Goal: Transaction & Acquisition: Purchase product/service

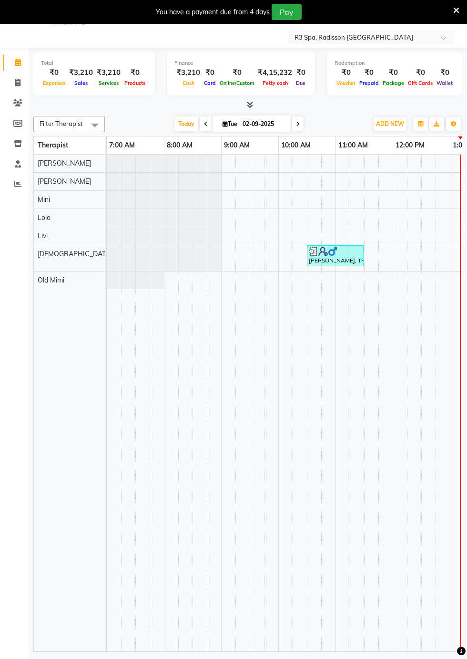
scroll to position [0, 33]
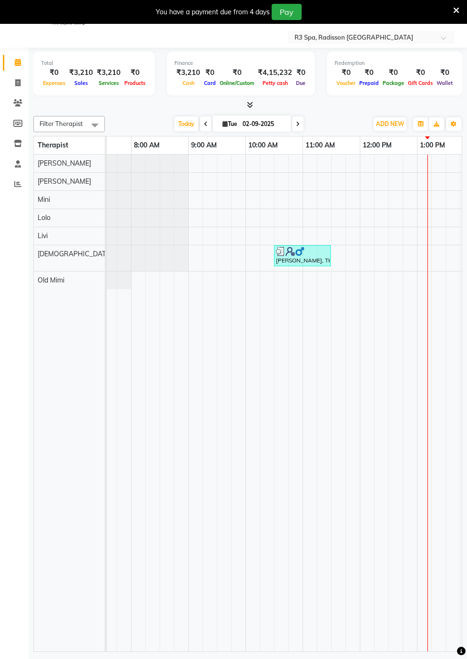
click at [440, 280] on td at bounding box center [439, 403] width 14 height 497
click at [443, 282] on td at bounding box center [439, 403] width 14 height 497
click at [442, 282] on td at bounding box center [439, 403] width 14 height 497
click at [442, 283] on td at bounding box center [439, 403] width 14 height 497
click at [446, 282] on td at bounding box center [453, 403] width 14 height 497
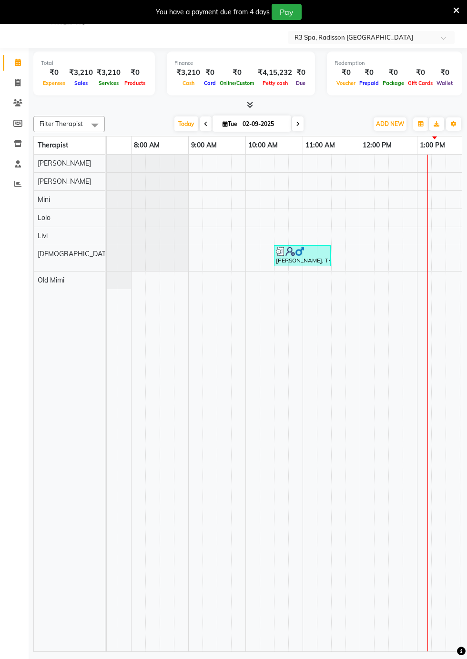
click at [443, 285] on td at bounding box center [439, 403] width 14 height 497
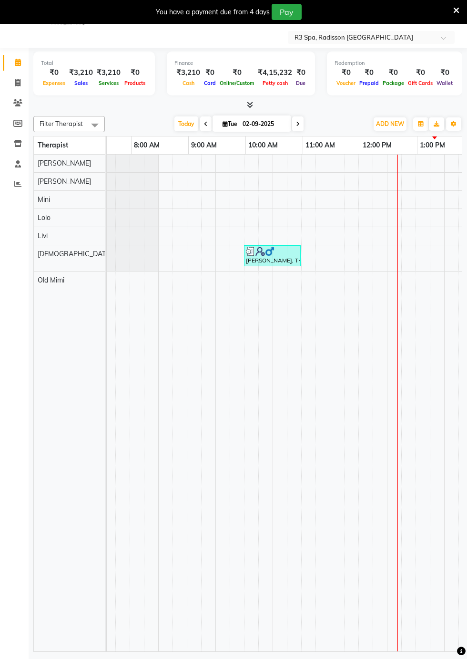
scroll to position [0, 63]
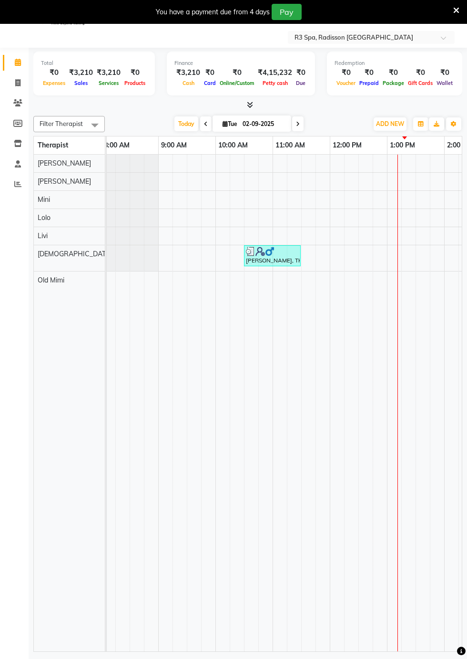
click at [418, 277] on td at bounding box center [423, 403] width 14 height 497
click at [418, 281] on td at bounding box center [423, 403] width 14 height 497
click at [421, 283] on td at bounding box center [423, 403] width 14 height 497
click at [419, 286] on td at bounding box center [423, 403] width 14 height 497
click at [425, 275] on td at bounding box center [423, 403] width 14 height 497
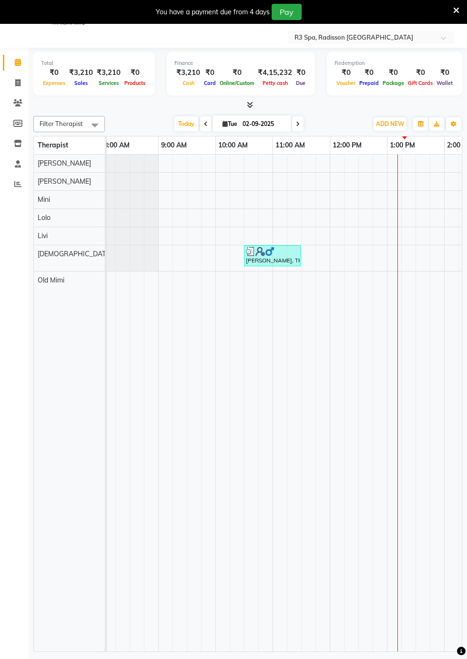
click at [420, 283] on td at bounding box center [423, 403] width 14 height 497
click at [397, 282] on td at bounding box center [394, 403] width 14 height 497
click at [421, 283] on td at bounding box center [423, 403] width 14 height 497
click at [417, 288] on td at bounding box center [423, 403] width 14 height 497
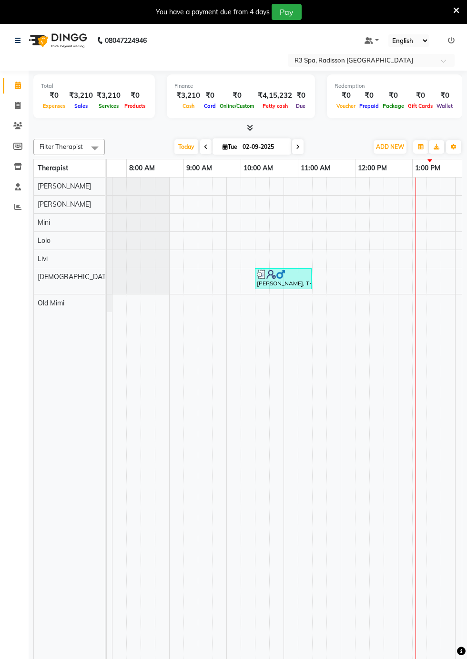
scroll to position [0, 52]
click at [431, 306] on td at bounding box center [434, 425] width 14 height 497
click at [434, 309] on td at bounding box center [434, 425] width 14 height 497
click at [434, 307] on td at bounding box center [434, 425] width 14 height 497
click at [437, 302] on div at bounding box center [434, 303] width 14 height 18
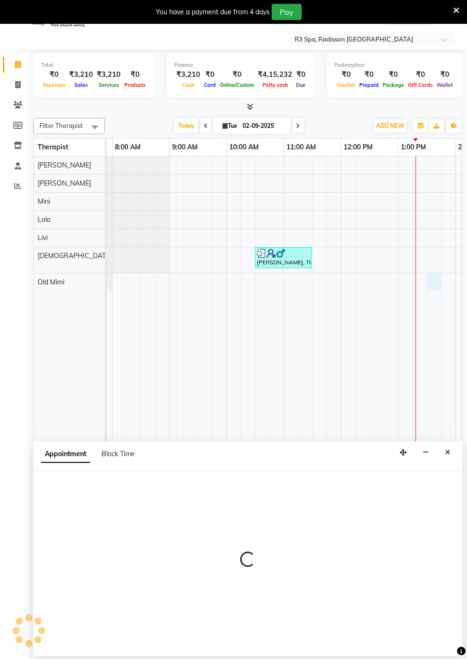
select select "90041"
select select "tentative"
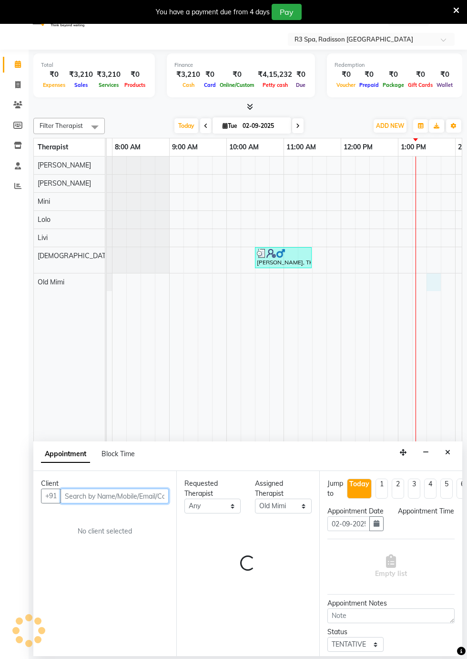
select select "810"
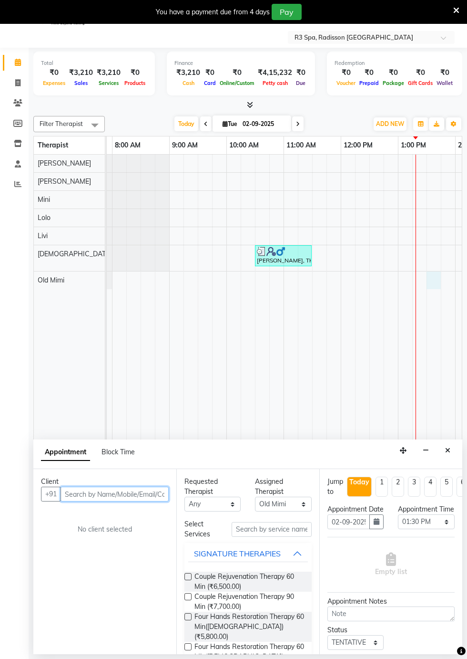
scroll to position [23, 0]
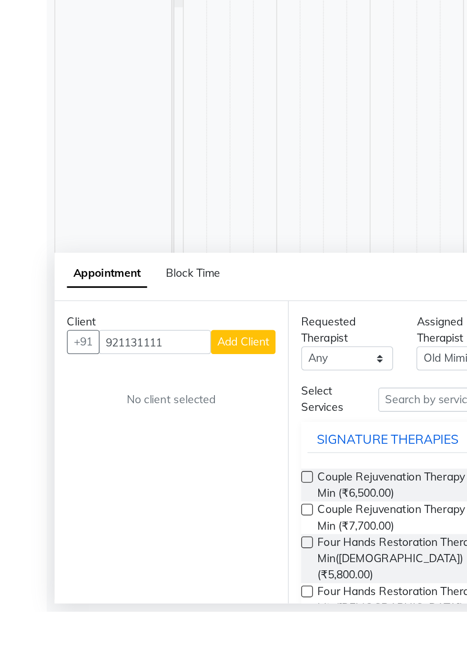
click at [150, 453] on div "Appointment Block Time" at bounding box center [247, 454] width 429 height 30
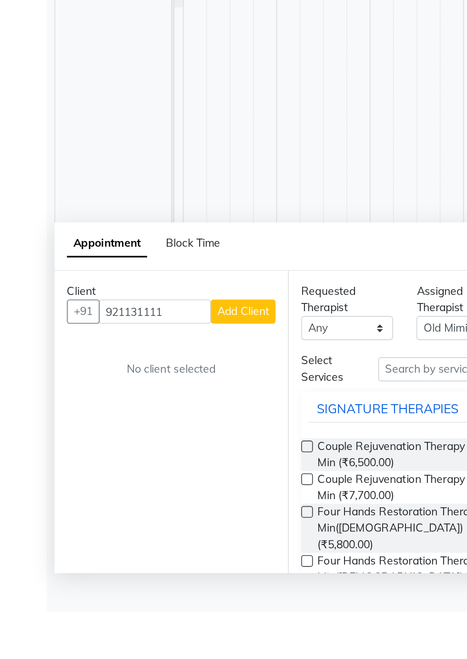
scroll to position [22, 0]
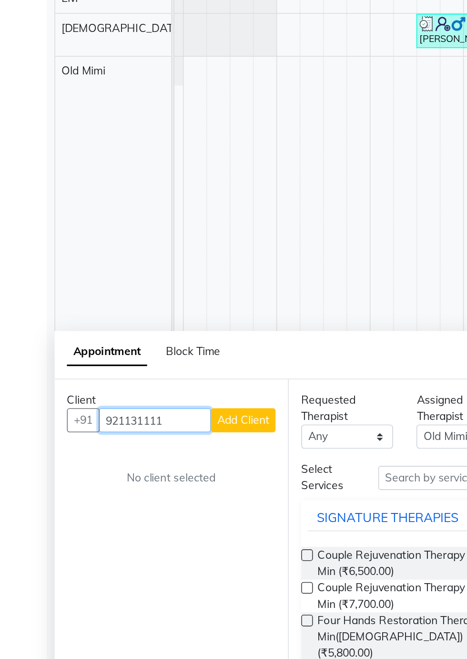
click at [112, 494] on input "921131111" at bounding box center [95, 494] width 69 height 15
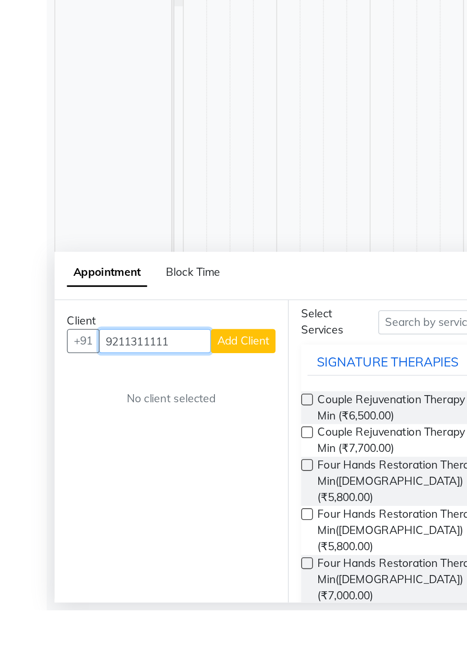
scroll to position [51, 0]
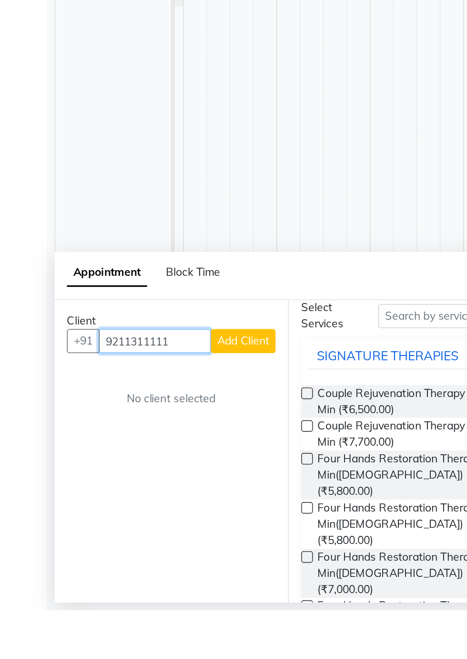
type input "9211311111"
click at [152, 493] on span "Add Client" at bounding box center [149, 493] width 32 height 9
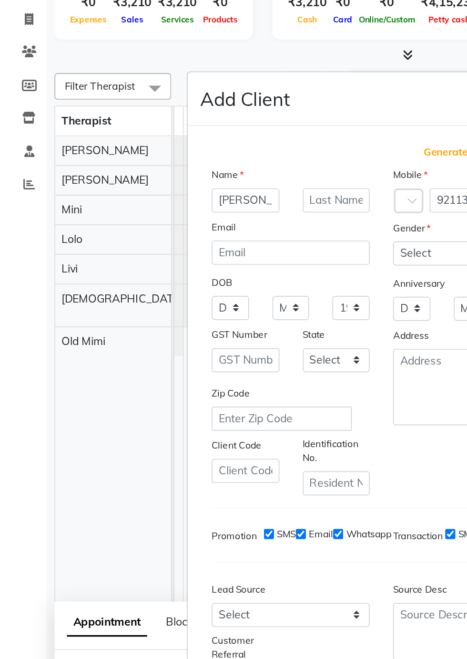
type input "[PERSON_NAME]"
click at [205, 201] on input "text" at bounding box center [206, 194] width 41 height 15
type input "[PERSON_NAME]"
click at [264, 234] on select "Select [DEMOGRAPHIC_DATA] [DEMOGRAPHIC_DATA] Other Prefer Not To Say" at bounding box center [289, 226] width 97 height 15
select select "other"
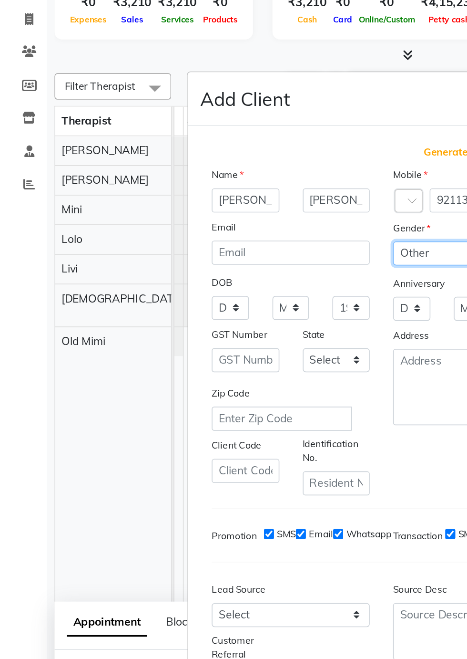
click at [241, 234] on select "Select [DEMOGRAPHIC_DATA] [DEMOGRAPHIC_DATA] Other Prefer Not To Say" at bounding box center [289, 226] width 97 height 15
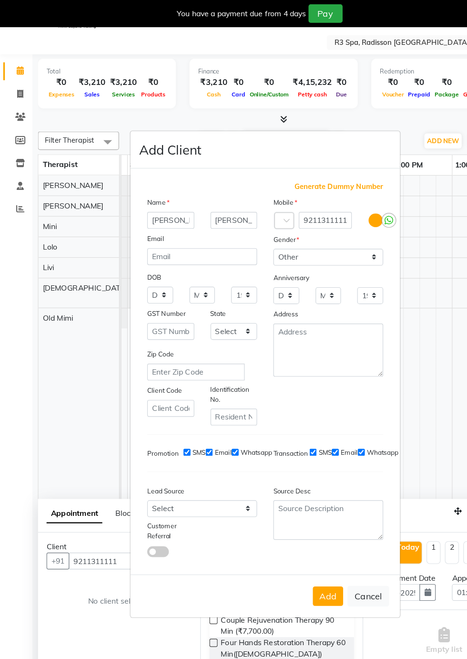
click at [288, 516] on button "Add" at bounding box center [289, 524] width 27 height 17
type input "92******11"
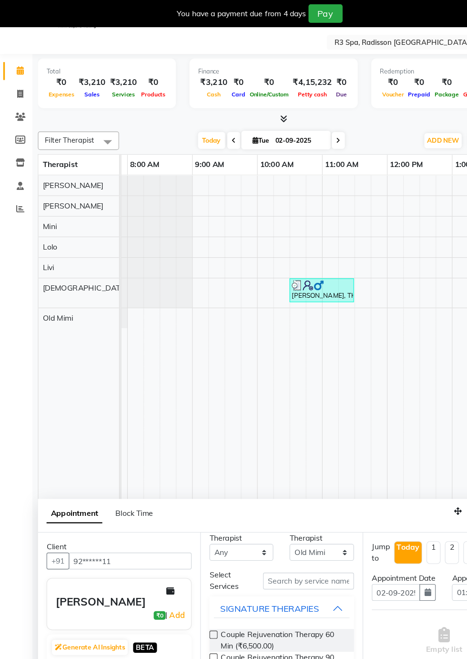
scroll to position [17, 0]
click at [278, 510] on input "text" at bounding box center [272, 512] width 80 height 15
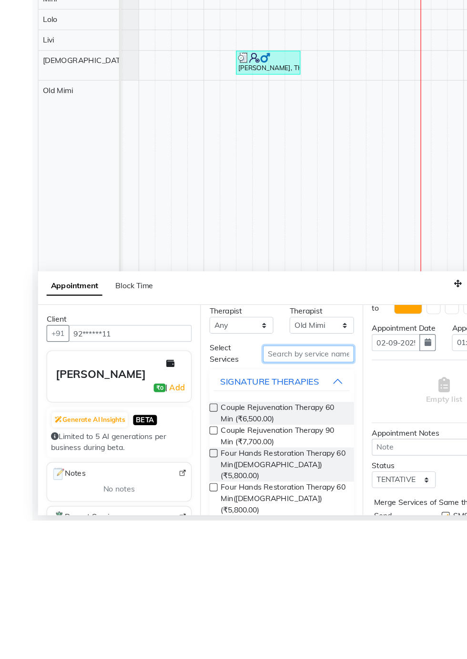
scroll to position [20, 0]
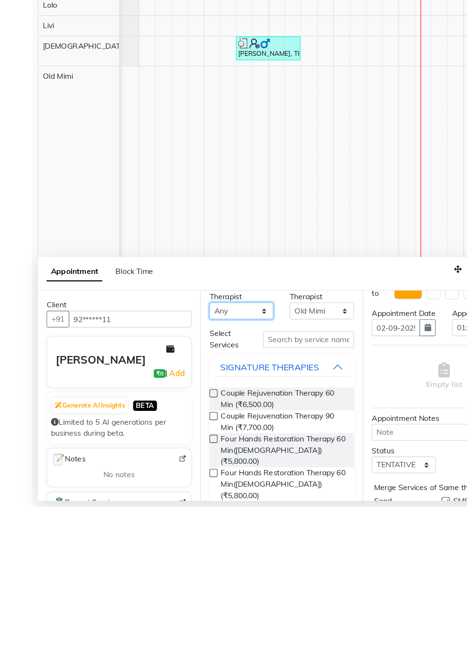
click at [229, 482] on select "Any [PERSON_NAME] [PERSON_NAME] Messiah Mini Old Mimi" at bounding box center [213, 486] width 56 height 15
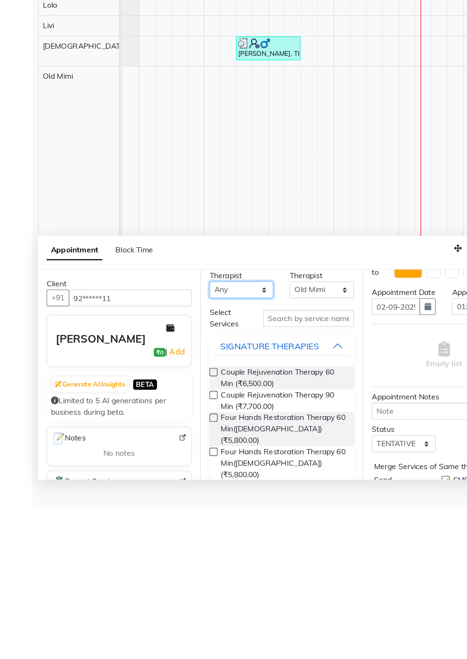
scroll to position [22, 0]
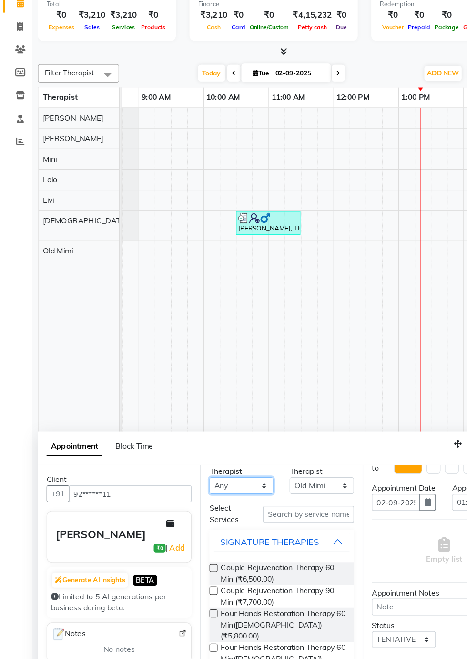
click at [231, 488] on select "Any [PERSON_NAME] [PERSON_NAME] Messiah Mini Old Mimi" at bounding box center [213, 487] width 56 height 15
select select "87566"
click at [185, 495] on select "Any [PERSON_NAME] [PERSON_NAME] Messiah Mini Old Mimi" at bounding box center [213, 487] width 56 height 15
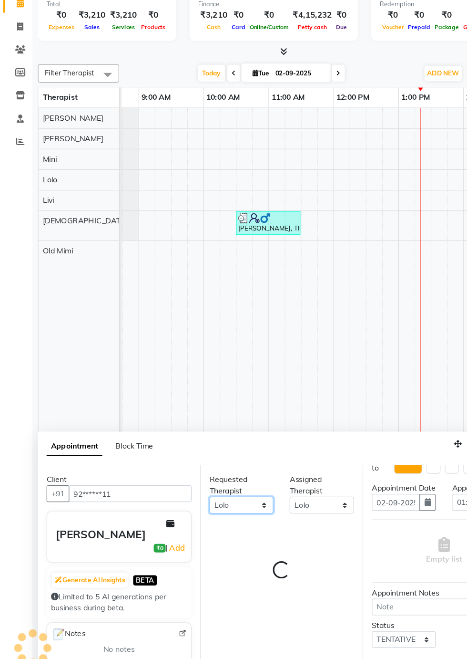
scroll to position [0, 0]
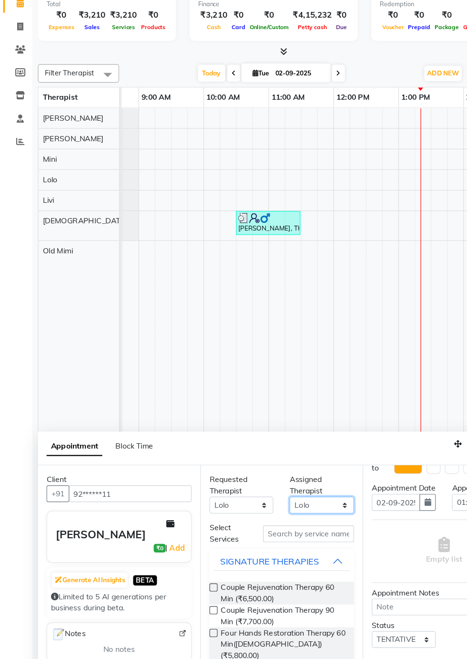
click at [298, 506] on select "Select [PERSON_NAME] [PERSON_NAME] Lolo Messiah Mini Old Mimi" at bounding box center [283, 504] width 56 height 15
select select "90041"
click at [255, 497] on select "Select [PERSON_NAME] [PERSON_NAME] Lolo Messiah Mini Old Mimi" at bounding box center [283, 504] width 56 height 15
click at [233, 501] on select "Any [PERSON_NAME] [PERSON_NAME] Messiah Mini Old Mimi" at bounding box center [213, 504] width 56 height 15
click at [185, 497] on select "Any [PERSON_NAME] [PERSON_NAME] Messiah Mini Old Mimi" at bounding box center [213, 504] width 56 height 15
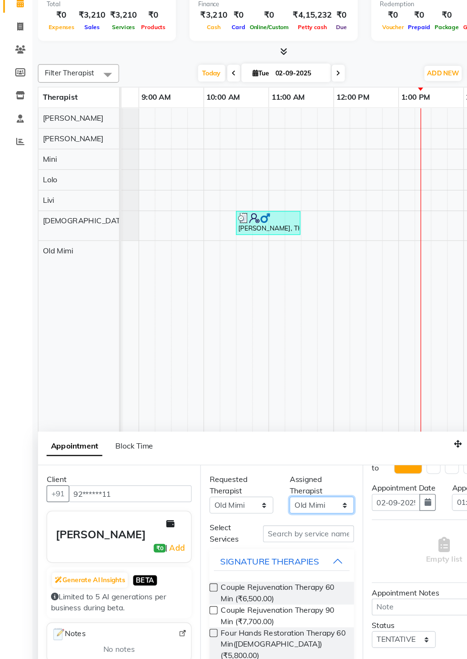
click at [300, 501] on select "Select [PERSON_NAME] [PERSON_NAME] Lolo Messiah Mini Old Mimi" at bounding box center [283, 504] width 56 height 15
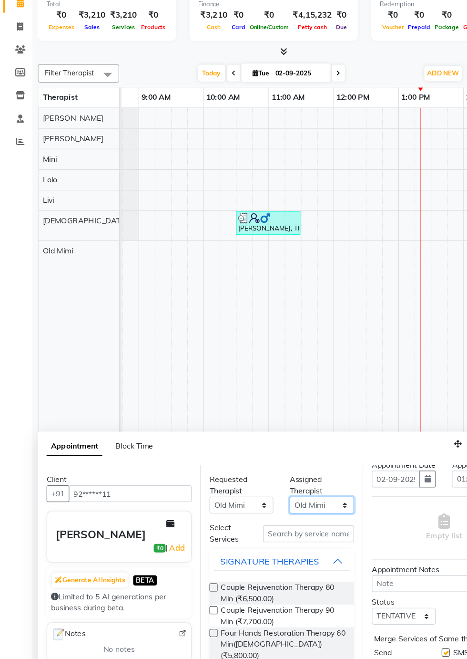
scroll to position [46, 0]
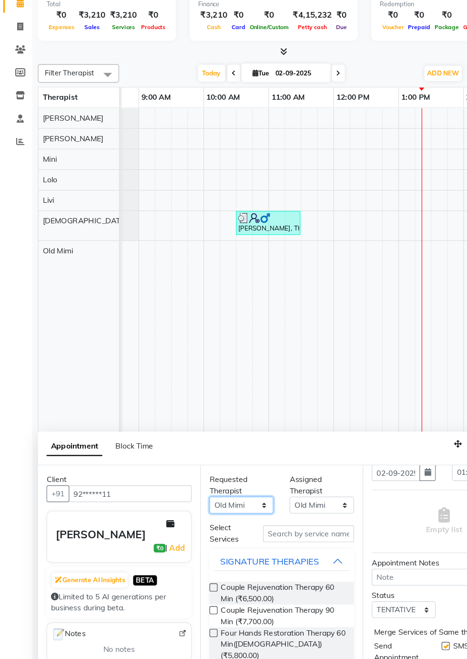
click at [231, 503] on select "Any [PERSON_NAME] [PERSON_NAME] Messiah Mini Old Mimi" at bounding box center [213, 504] width 56 height 15
select select "null"
click at [185, 497] on select "Any [PERSON_NAME] [PERSON_NAME] Messiah Mini Old Mimi" at bounding box center [213, 504] width 56 height 15
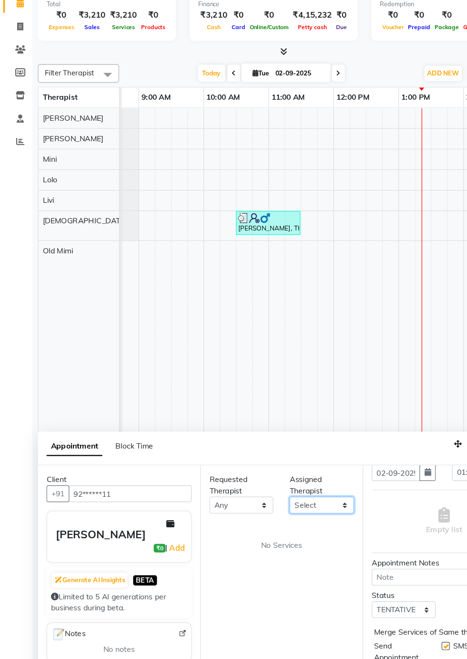
click at [303, 504] on select "Select [PERSON_NAME] [PERSON_NAME] Lolo Messiah Mini Old Mimi" at bounding box center [283, 504] width 56 height 15
select select "90041"
click at [255, 497] on select "Select [PERSON_NAME] [PERSON_NAME] Lolo Messiah Mini Old Mimi" at bounding box center [283, 504] width 56 height 15
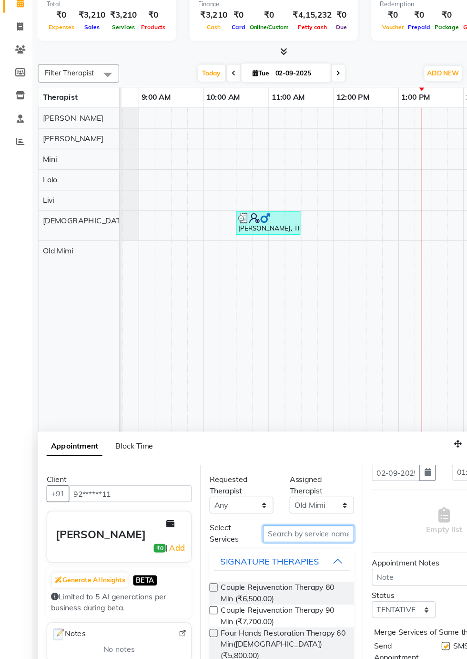
click at [272, 529] on input "text" at bounding box center [272, 529] width 80 height 15
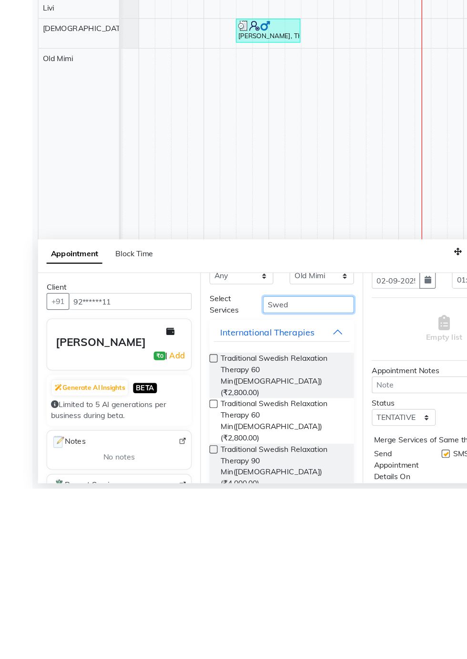
scroll to position [22, 0]
type input "Swed"
click at [188, 542] on label at bounding box center [188, 544] width 7 height 7
click at [188, 542] on input "checkbox" at bounding box center [188, 545] width 6 height 6
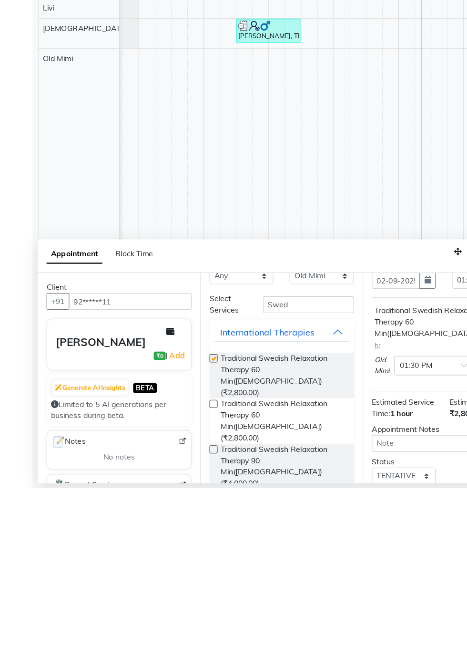
scroll to position [22, 0]
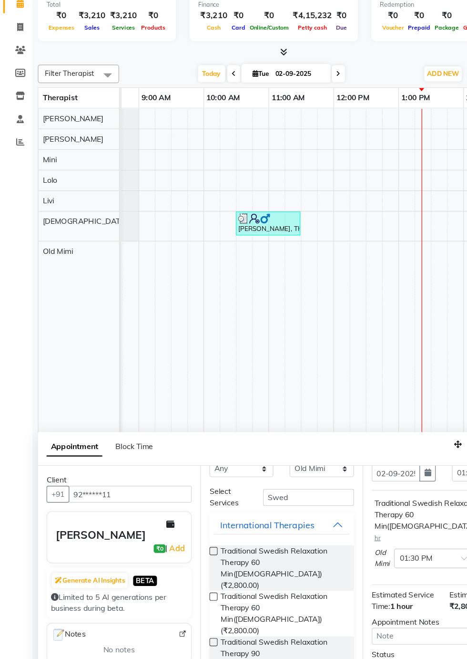
checkbox input "false"
click at [188, 581] on label at bounding box center [188, 584] width 7 height 7
click at [188, 583] on input "checkbox" at bounding box center [188, 586] width 6 height 6
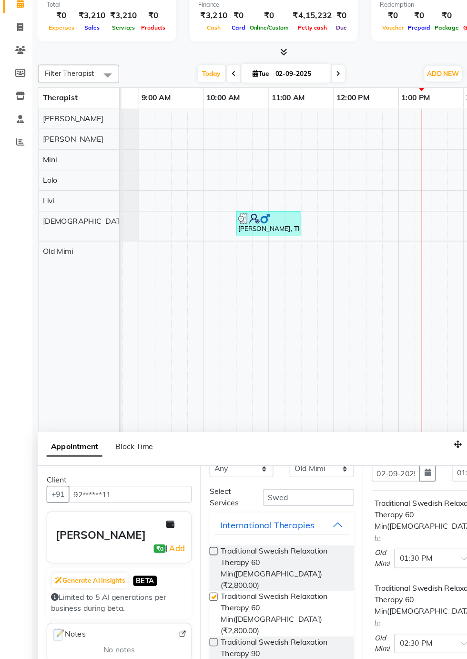
checkbox input "false"
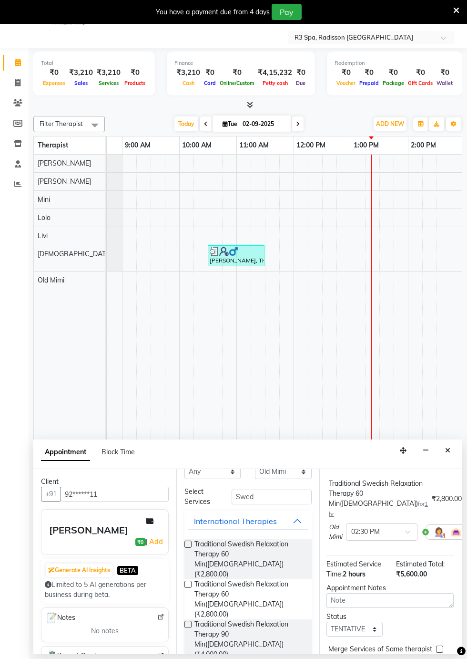
scroll to position [127, 1]
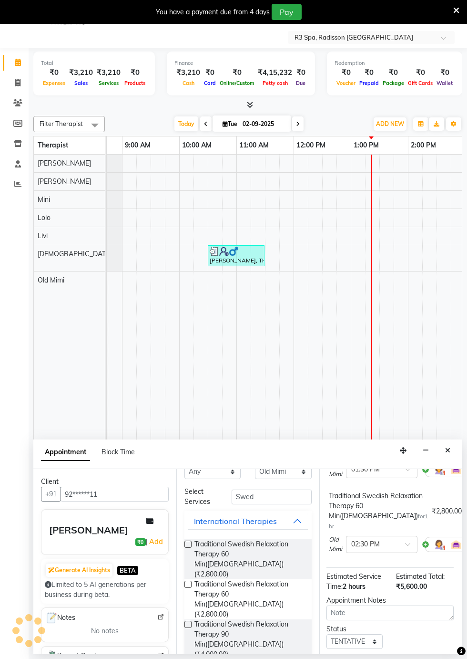
click at [335, 535] on span "Old Mimi" at bounding box center [335, 544] width 13 height 19
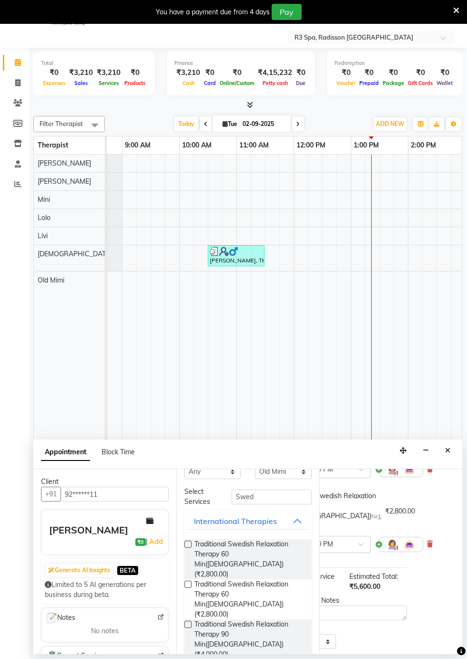
scroll to position [127, 50]
click at [427, 540] on icon at bounding box center [428, 543] width 6 height 7
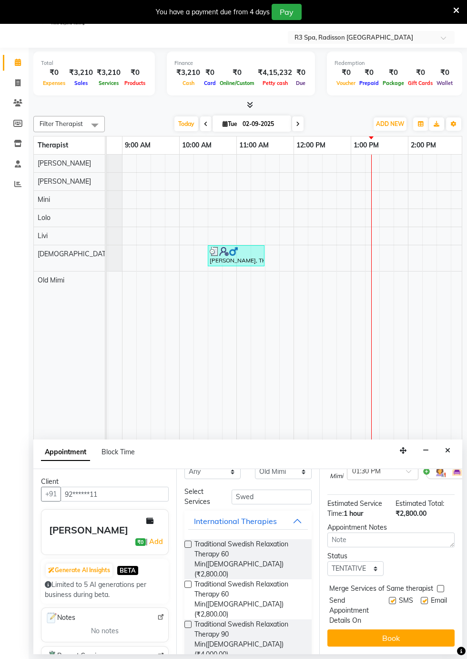
scroll to position [20, 0]
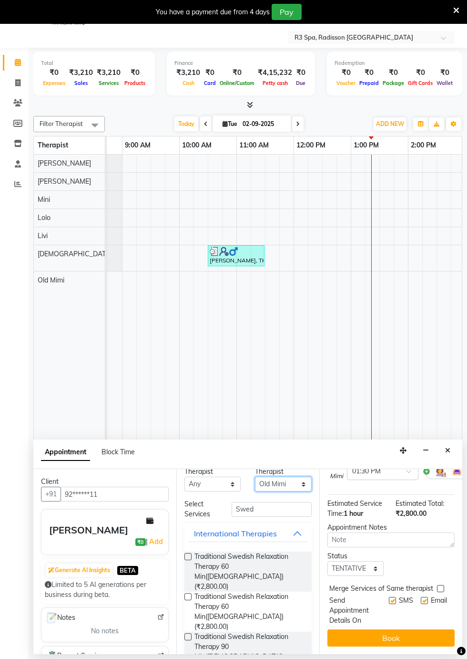
click at [297, 482] on select "Select [PERSON_NAME] [PERSON_NAME] Lolo Messiah Mini Old Mimi" at bounding box center [283, 484] width 56 height 15
select select "87566"
click at [255, 491] on select "Select [PERSON_NAME] [PERSON_NAME] Lolo Messiah Mini Old Mimi" at bounding box center [283, 484] width 56 height 15
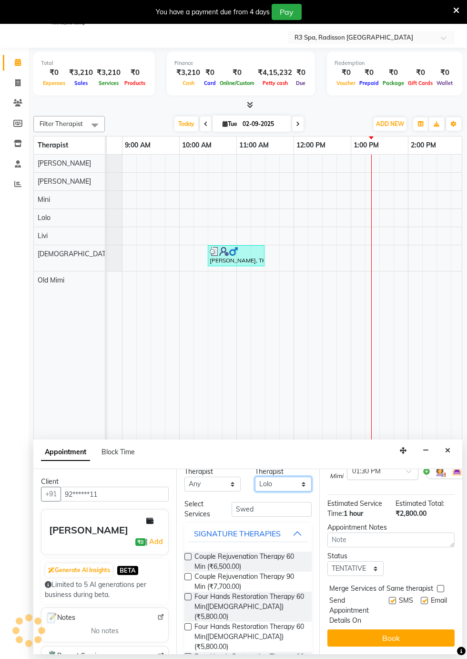
scroll to position [0, 0]
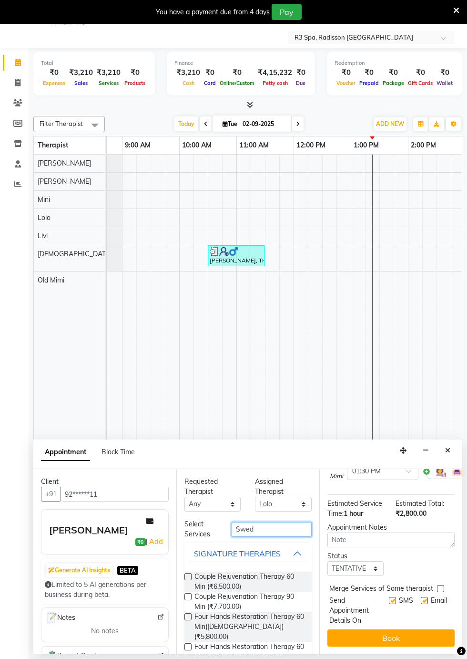
click at [271, 530] on input "Swed" at bounding box center [272, 529] width 80 height 15
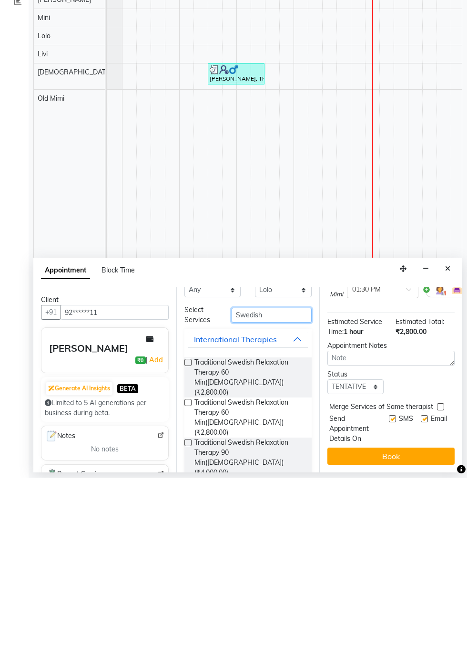
scroll to position [23, 0]
type input "Swedish"
click at [188, 581] on label at bounding box center [188, 584] width 7 height 7
click at [188, 582] on input "checkbox" at bounding box center [188, 585] width 6 height 6
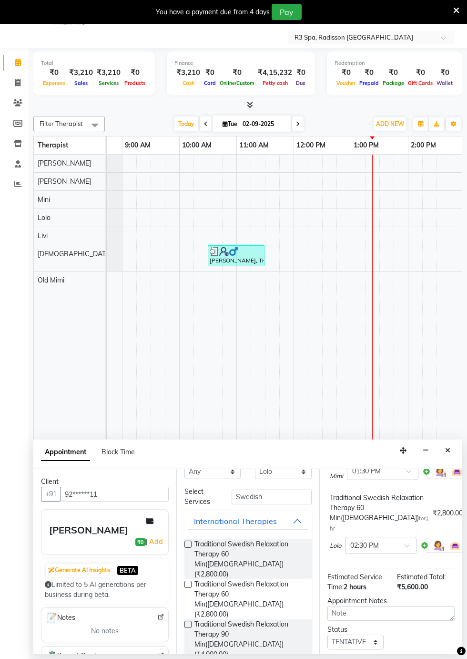
checkbox input "false"
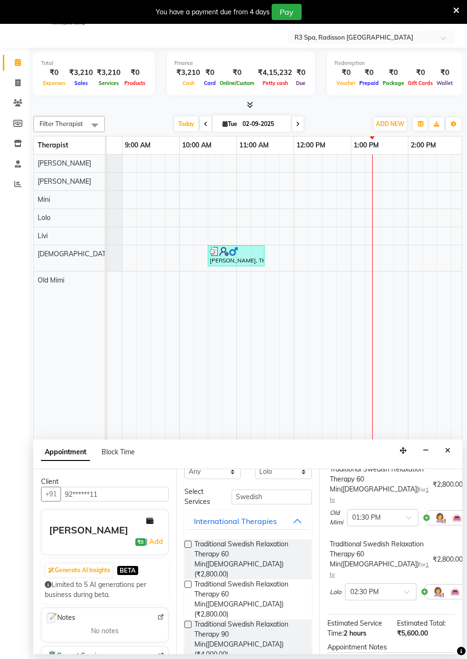
scroll to position [77, 0]
click at [406, 591] on span at bounding box center [411, 596] width 12 height 10
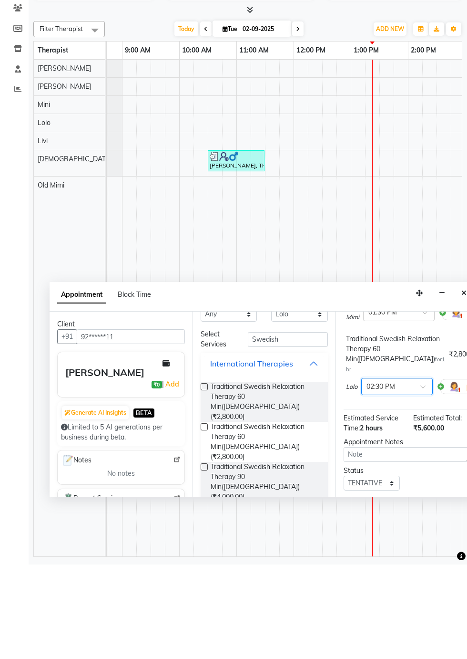
scroll to position [131, 0]
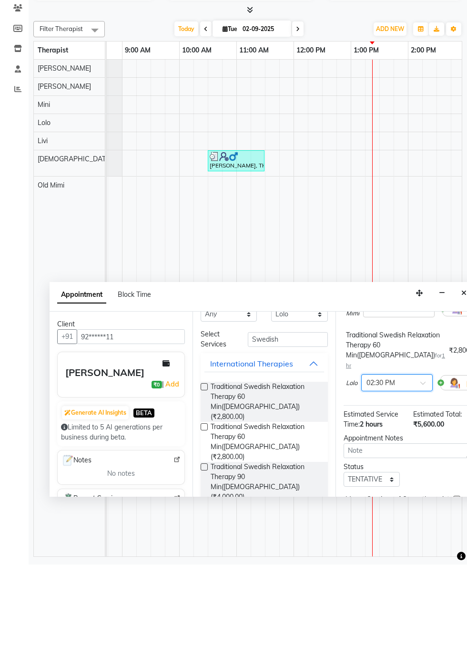
click at [381, 472] on input "text" at bounding box center [388, 477] width 42 height 10
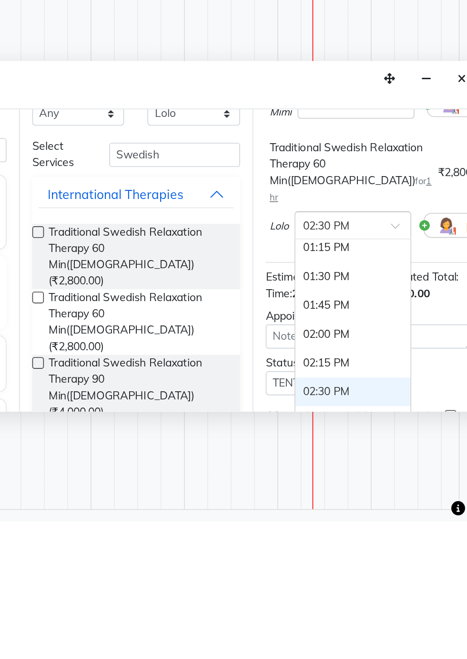
scroll to position [377, 0]
click at [400, 501] on div "01:30 PM" at bounding box center [397, 510] width 71 height 18
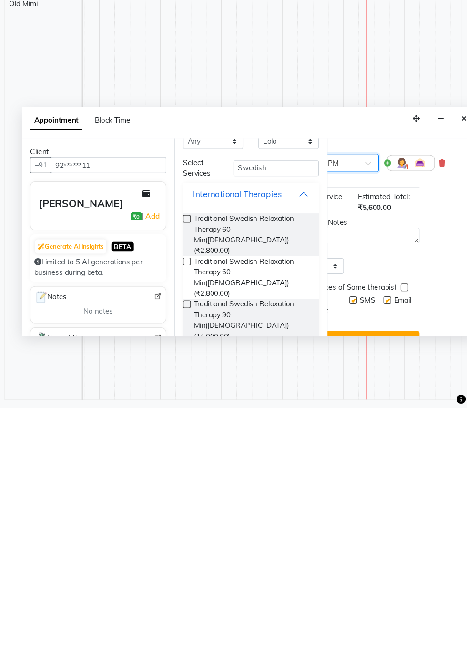
scroll to position [199, 40]
click at [387, 587] on button "Book" at bounding box center [367, 595] width 127 height 17
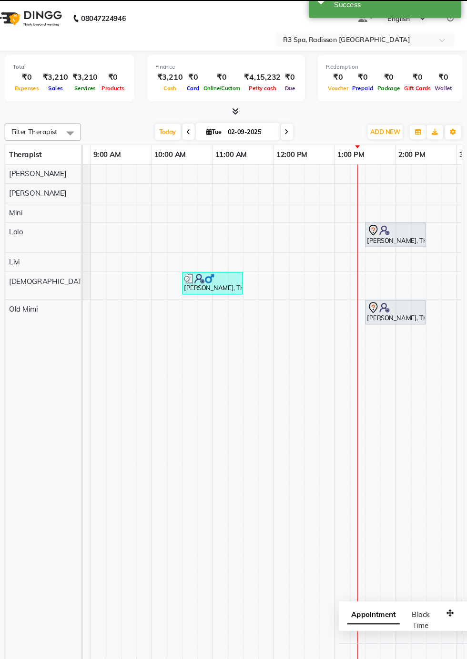
scroll to position [0, 0]
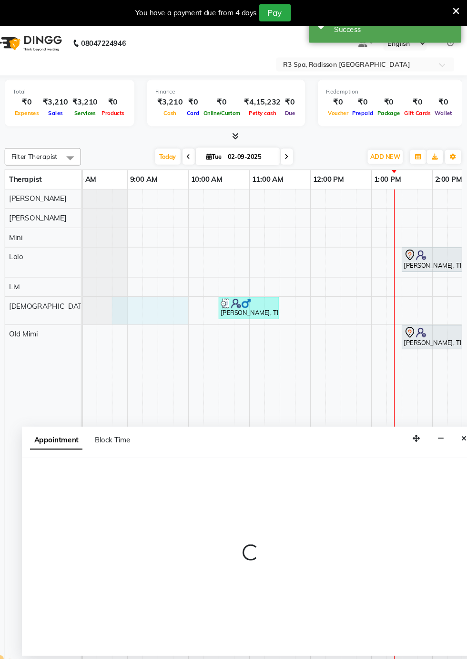
select select "87568"
select select "tentative"
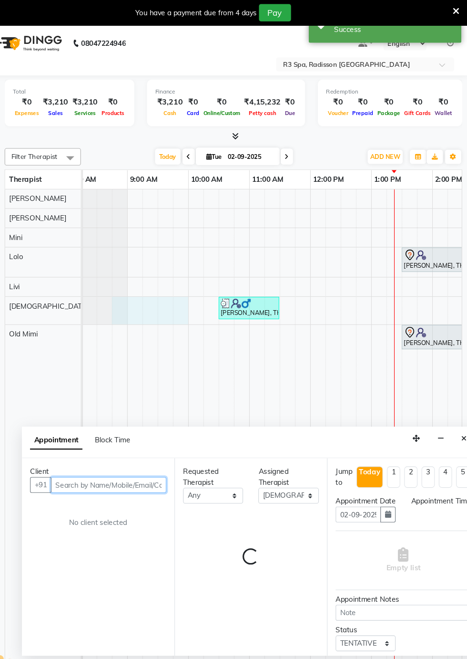
select select "525"
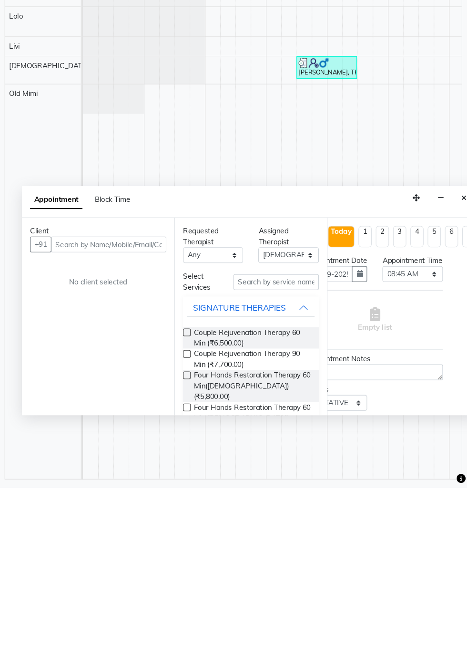
click at [463, 389] on button "Close" at bounding box center [464, 388] width 14 height 15
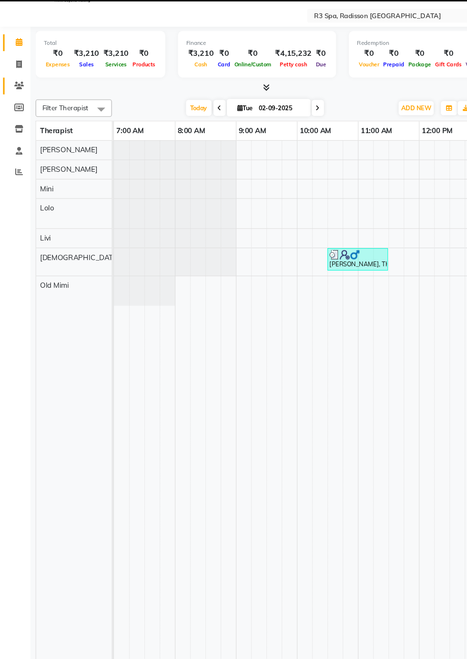
click at [19, 103] on icon at bounding box center [17, 102] width 9 height 7
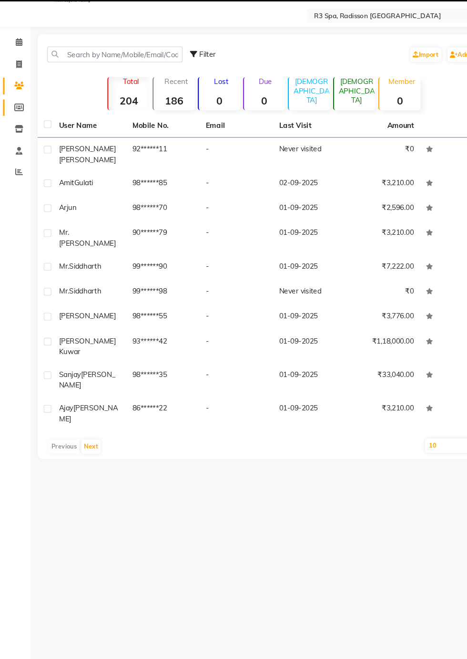
click at [18, 124] on icon at bounding box center [17, 123] width 9 height 7
select select
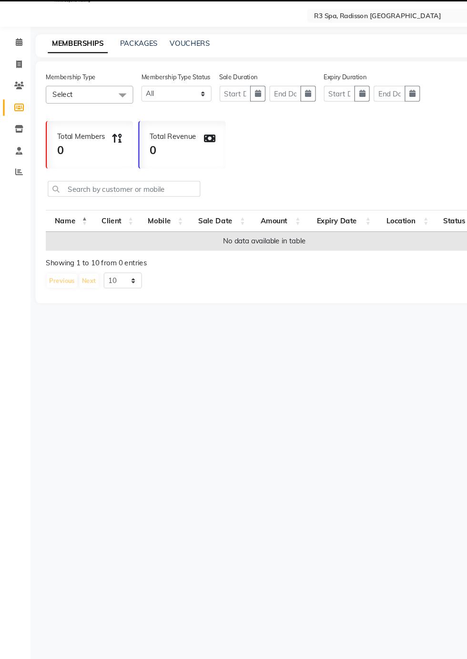
click at [105, 115] on span at bounding box center [114, 112] width 19 height 18
click at [117, 115] on span at bounding box center [114, 112] width 19 height 18
click at [134, 65] on link "PACKAGES" at bounding box center [130, 63] width 35 height 9
select select
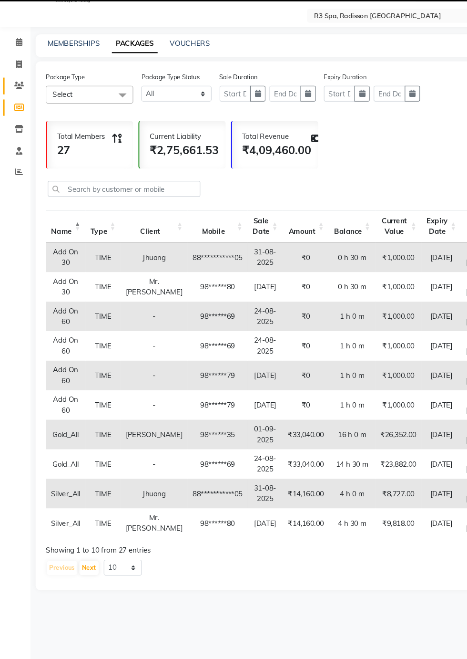
click at [19, 103] on icon at bounding box center [17, 102] width 9 height 7
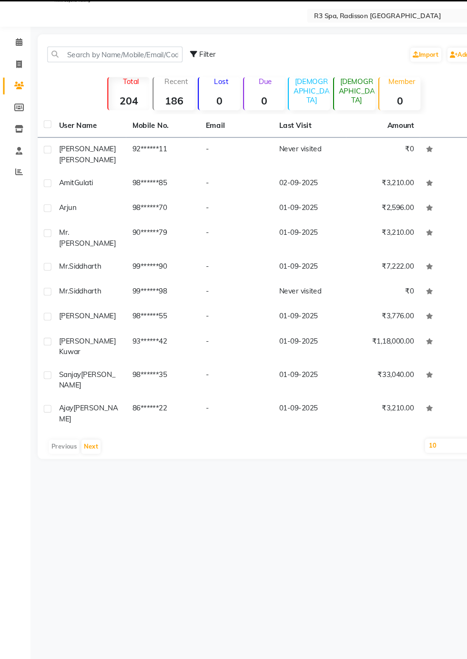
click at [218, 170] on td "-" at bounding box center [221, 167] width 69 height 31
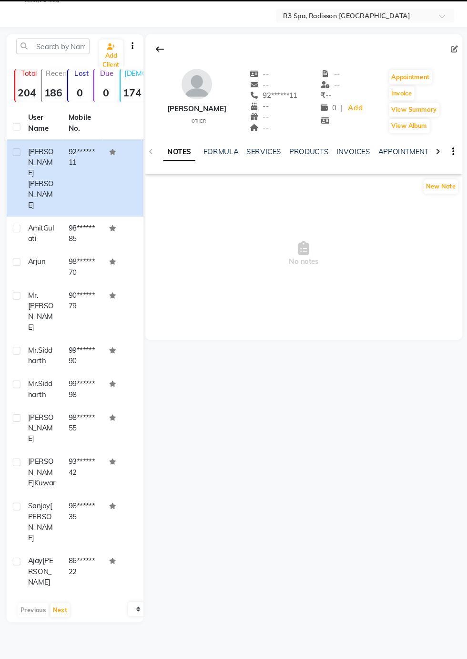
click at [440, 165] on icon at bounding box center [440, 164] width 4 height 7
click at [438, 166] on icon at bounding box center [440, 164] width 4 height 7
click at [440, 164] on icon at bounding box center [440, 164] width 4 height 7
click at [440, 165] on icon at bounding box center [440, 164] width 4 height 7
click at [440, 164] on icon at bounding box center [440, 164] width 4 height 7
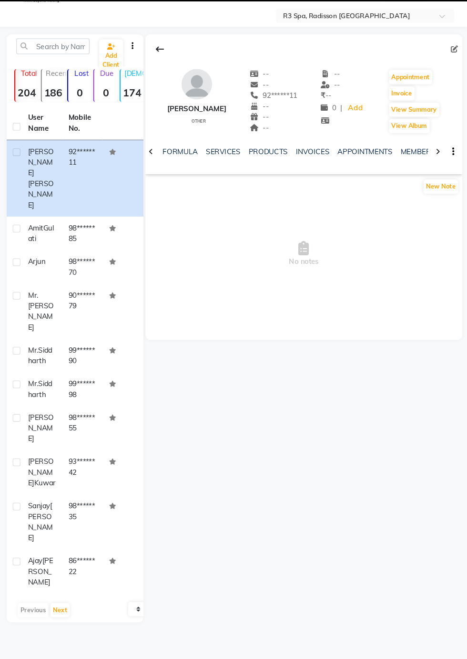
click at [440, 164] on icon at bounding box center [440, 164] width 4 height 7
click at [440, 165] on icon at bounding box center [440, 164] width 4 height 7
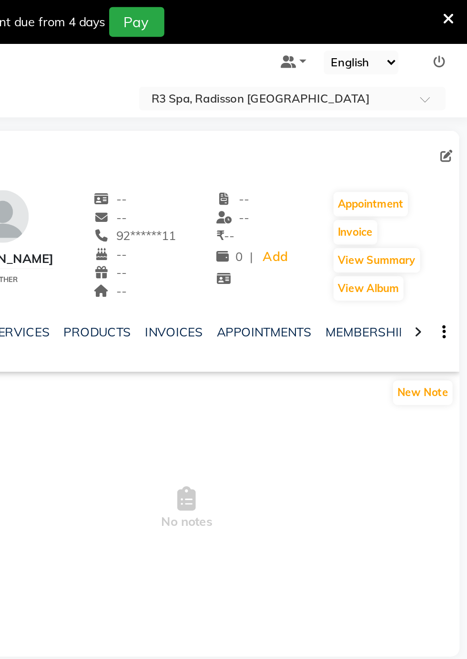
click at [438, 183] on icon at bounding box center [440, 180] width 4 height 7
click at [438, 182] on icon at bounding box center [440, 180] width 4 height 7
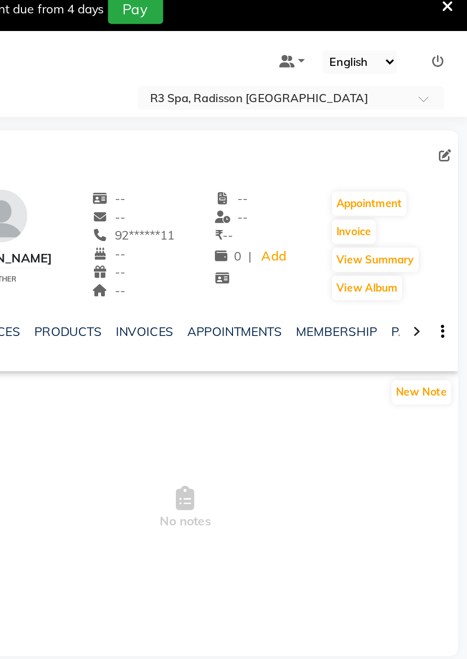
click at [439, 187] on icon at bounding box center [440, 187] width 4 height 7
click at [441, 187] on icon at bounding box center [440, 187] width 4 height 7
click at [442, 187] on icon at bounding box center [440, 187] width 4 height 7
click at [440, 188] on icon at bounding box center [440, 187] width 4 height 7
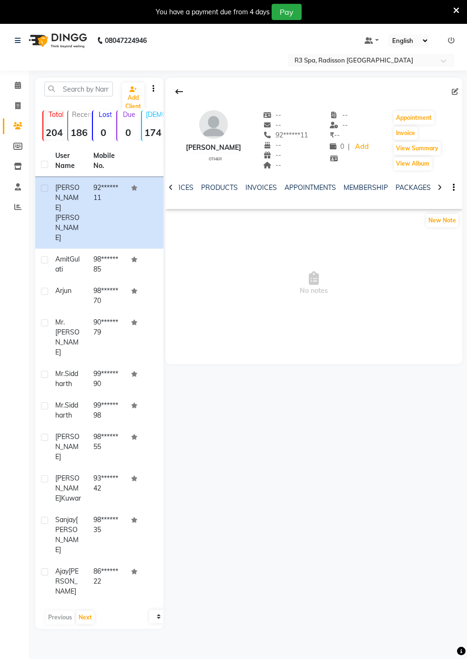
click at [439, 190] on icon at bounding box center [440, 187] width 4 height 7
click at [439, 187] on div "NOTES FORMULA SERVICES PRODUCTS INVOICES APPOINTMENTS MEMBERSHIP PACKAGES VOUCH…" at bounding box center [314, 187] width 297 height 33
click at [449, 187] on button "button" at bounding box center [452, 188] width 6 height 10
click at [345, 191] on link "FORMS" at bounding box center [350, 187] width 24 height 9
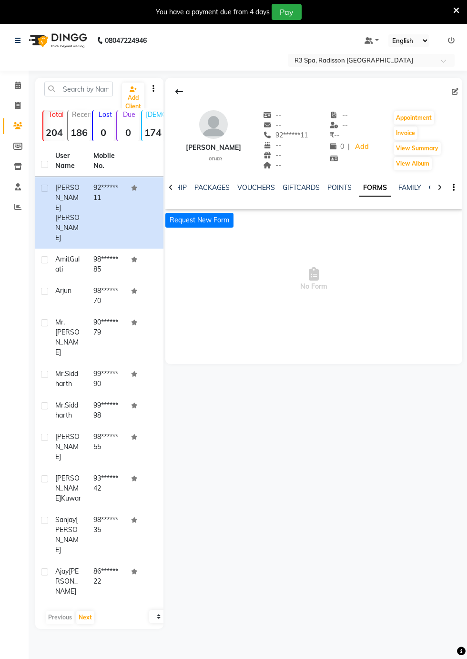
click at [205, 219] on button "Request New Form" at bounding box center [200, 220] width 68 height 15
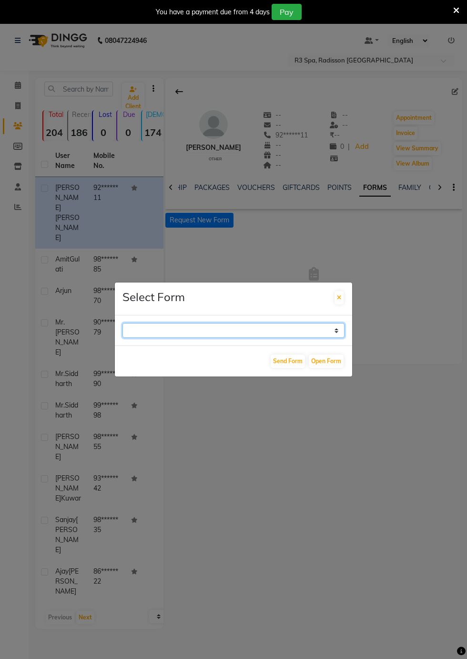
click at [336, 338] on select "GUEST FEEDBACK FORM HEALTH ASSESSMENT FORM" at bounding box center [234, 330] width 222 height 15
select select "204"
click at [123, 338] on select "GUEST FEEDBACK FORM HEALTH ASSESSMENT FORM" at bounding box center [234, 330] width 222 height 15
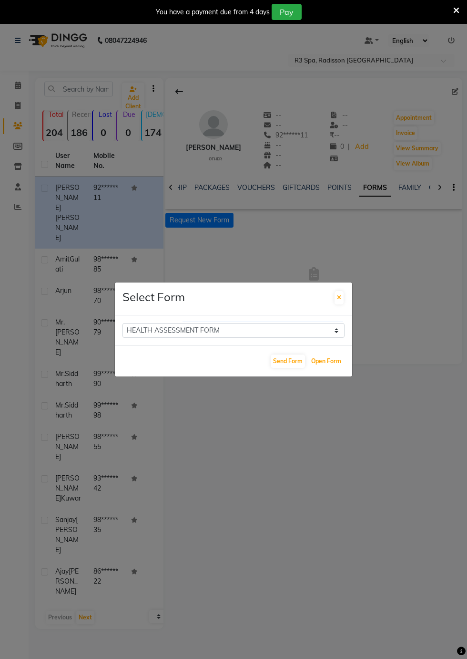
click at [330, 368] on button "Open Form" at bounding box center [326, 360] width 35 height 13
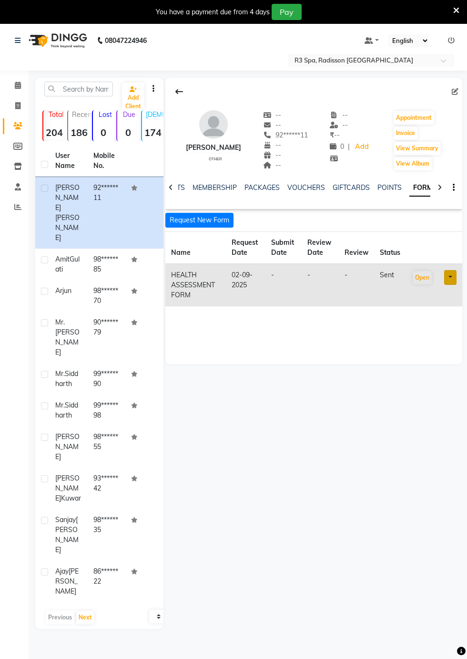
scroll to position [0, 130]
click at [295, 191] on link "PACKAGES" at bounding box center [297, 187] width 35 height 9
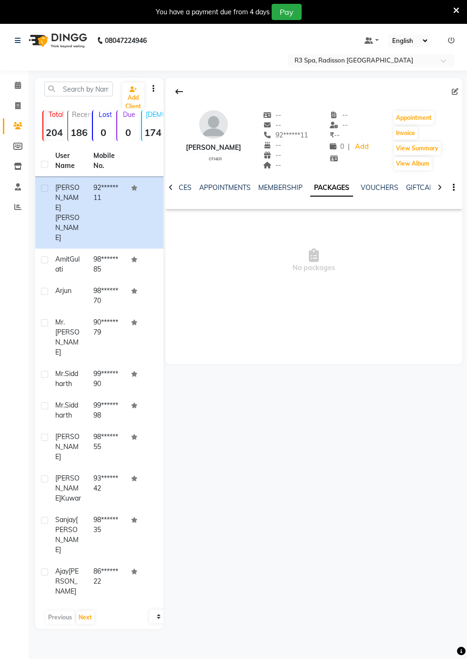
click at [324, 423] on div "[PERSON_NAME] other -- -- 92******11 -- -- -- -- -- ₹ -- 0 | Add Appointment In…" at bounding box center [313, 353] width 299 height 551
click at [405, 133] on button "Invoice" at bounding box center [406, 132] width 24 height 13
select select "8678"
select select "service"
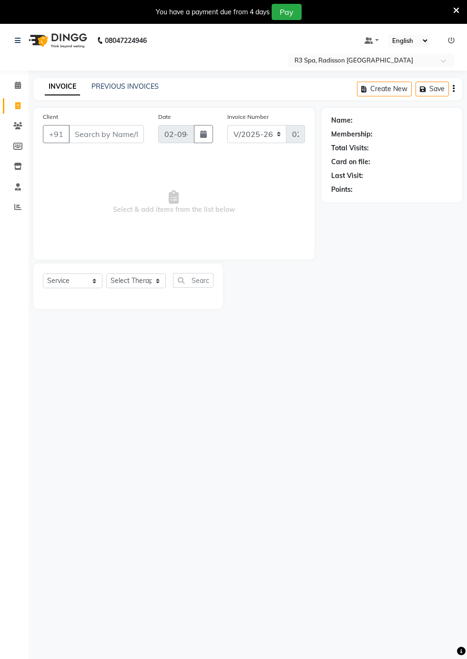
type input "92******11"
click at [86, 277] on select "Select Service Product Membership Package Voucher Prepaid Gift Card" at bounding box center [73, 280] width 60 height 15
select select "package"
click at [43, 273] on select "Select Service Product Membership Package Voucher Prepaid Gift Card" at bounding box center [73, 280] width 60 height 15
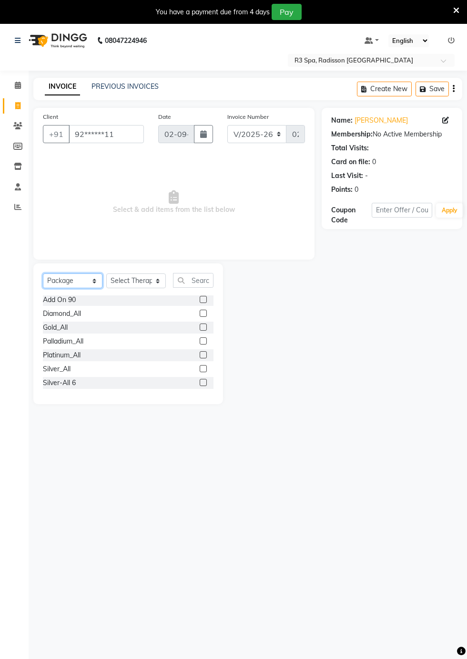
scroll to position [34, 0]
click at [202, 381] on label at bounding box center [203, 382] width 7 height 7
click at [202, 381] on input "checkbox" at bounding box center [203, 383] width 6 height 6
checkbox input "false"
click at [152, 282] on select "Select Therapist [DEMOGRAPHIC_DATA] [PERSON_NAME] [PERSON_NAME] Lolo Messiah Mi…" at bounding box center [136, 280] width 60 height 15
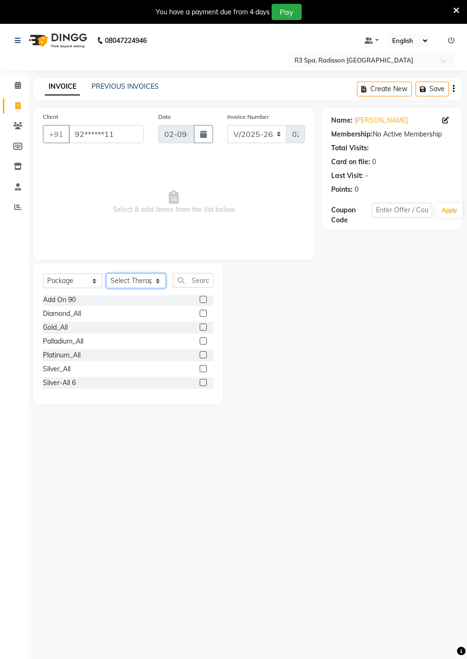
select select "90041"
click at [106, 273] on select "Select Therapist [DEMOGRAPHIC_DATA] [PERSON_NAME] [PERSON_NAME] Lolo Messiah Mi…" at bounding box center [136, 280] width 60 height 15
click at [195, 282] on input "text" at bounding box center [193, 280] width 41 height 15
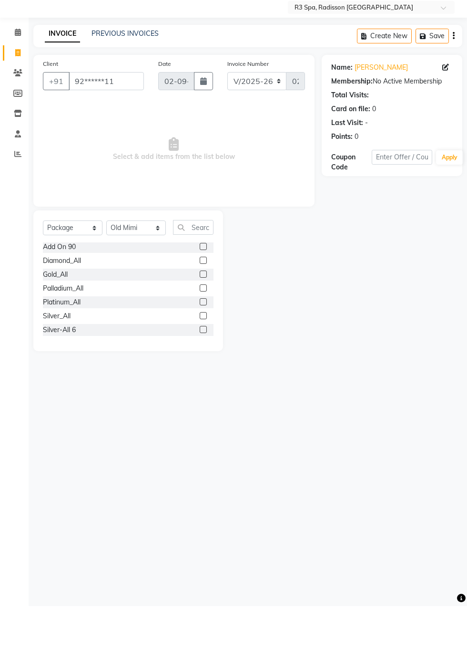
click at [202, 366] on label at bounding box center [203, 368] width 7 height 7
click at [202, 366] on input "checkbox" at bounding box center [203, 369] width 6 height 6
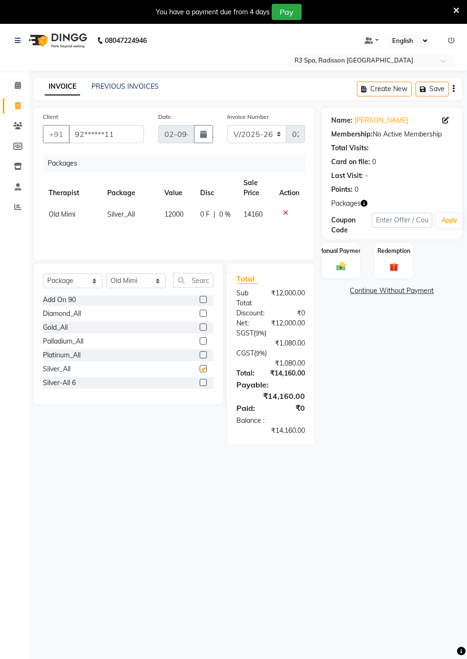
checkbox input "false"
click at [399, 264] on img at bounding box center [394, 266] width 15 height 11
click at [354, 262] on div "Manual Payment" at bounding box center [341, 261] width 39 height 36
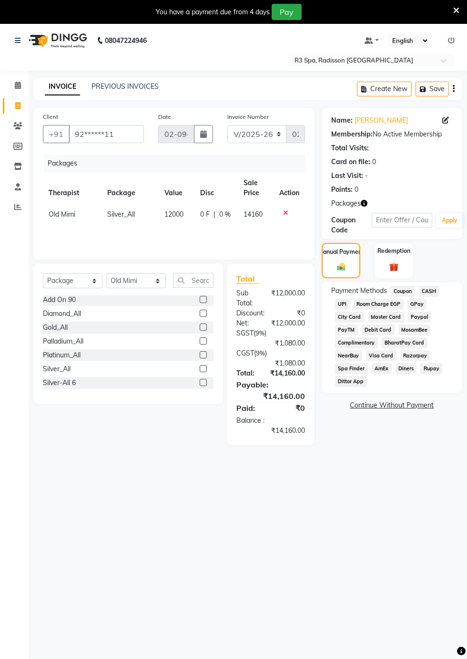
click at [437, 290] on span "CASH" at bounding box center [429, 291] width 21 height 11
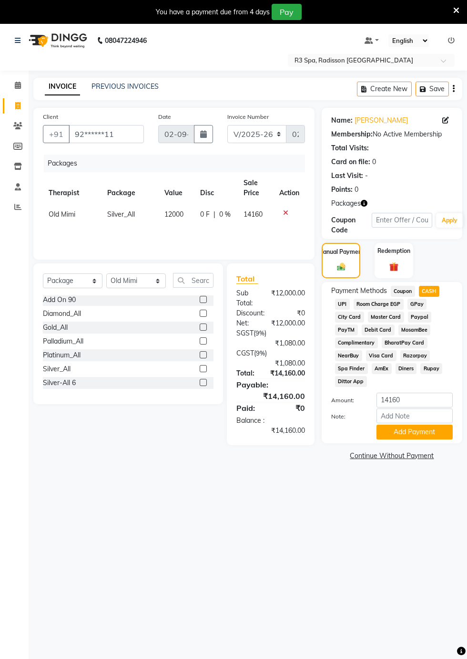
click at [434, 430] on button "Add Payment" at bounding box center [415, 432] width 76 height 15
